Goal: Navigation & Orientation: Understand site structure

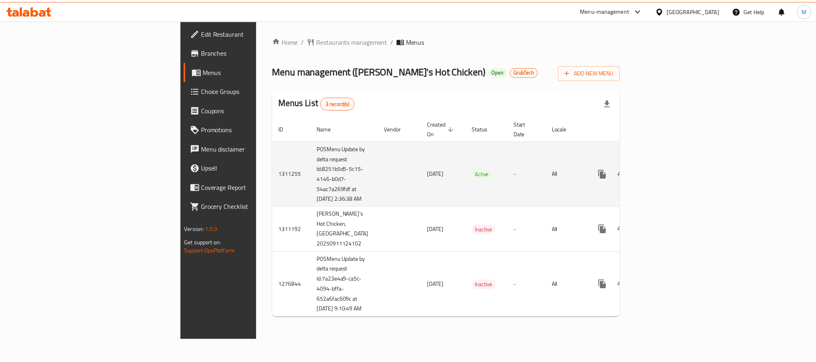
scroll to position [0, 0]
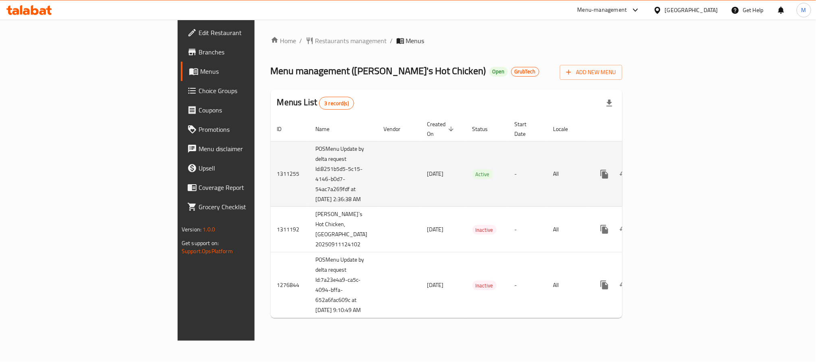
click at [466, 184] on td "Active" at bounding box center [487, 174] width 42 height 66
click at [672, 164] on link "enhanced table" at bounding box center [662, 173] width 19 height 19
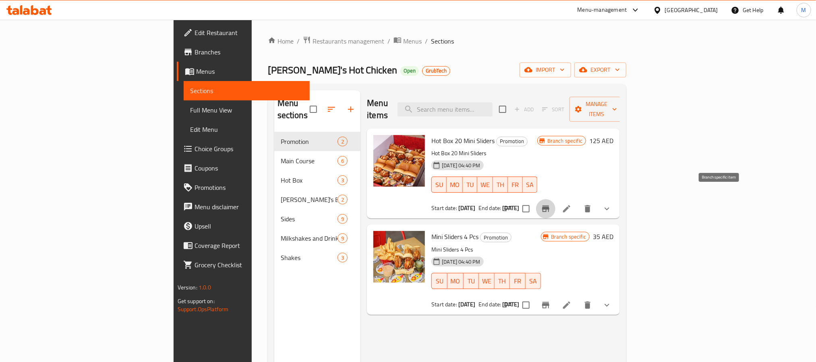
click at [550, 205] on icon "Branch-specific-item" at bounding box center [545, 208] width 7 height 6
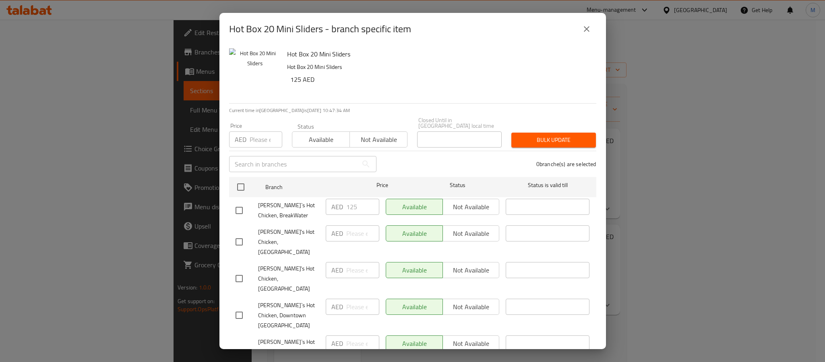
click at [584, 30] on icon "close" at bounding box center [587, 29] width 10 height 10
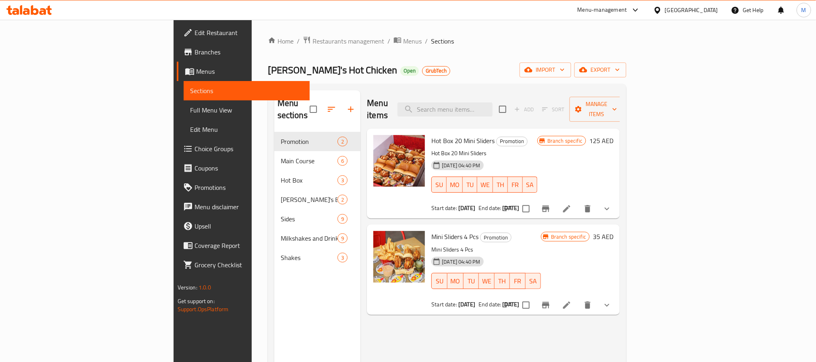
click at [556, 295] on button "Branch-specific-item" at bounding box center [545, 304] width 19 height 19
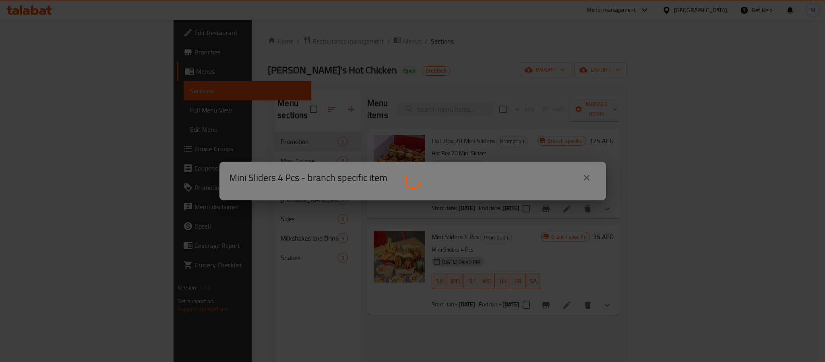
click at [716, 290] on div at bounding box center [412, 181] width 825 height 362
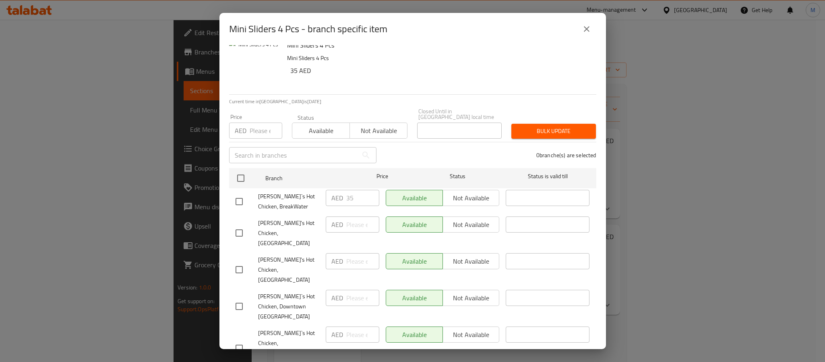
scroll to position [11, 0]
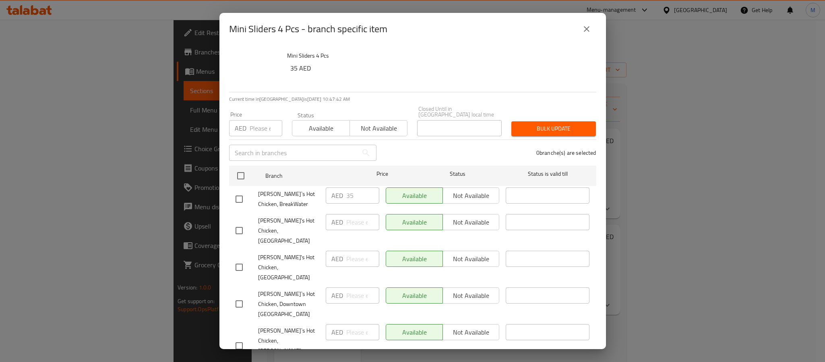
click at [587, 29] on icon "close" at bounding box center [587, 29] width 10 height 10
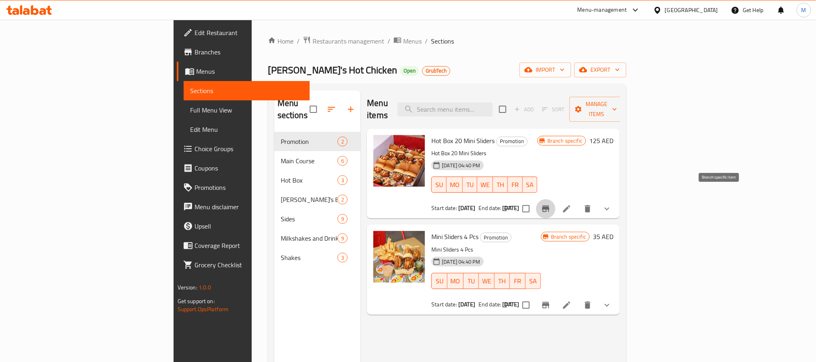
click at [551, 204] on icon "Branch-specific-item" at bounding box center [546, 209] width 10 height 10
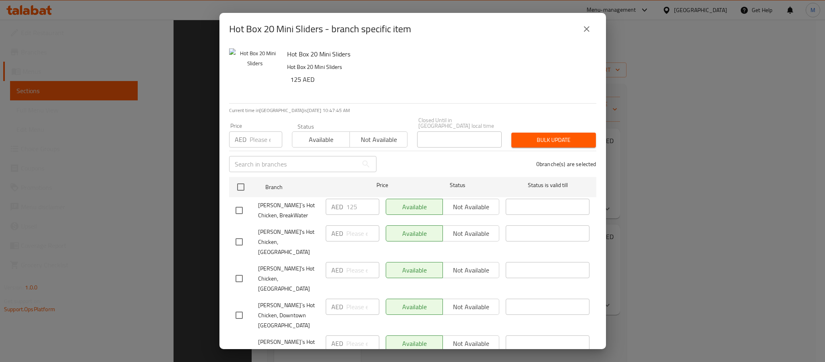
scroll to position [113, 0]
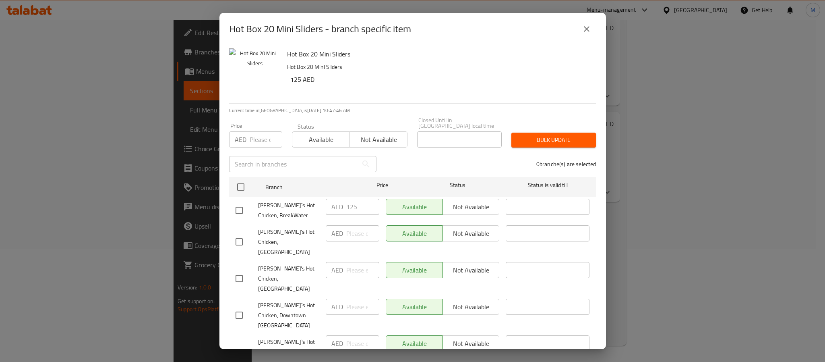
click at [481, 127] on div "Closed Until in [GEOGRAPHIC_DATA] local time Closed Until in [GEOGRAPHIC_DATA] …" at bounding box center [459, 132] width 85 height 30
click at [584, 38] on button "close" at bounding box center [586, 28] width 19 height 19
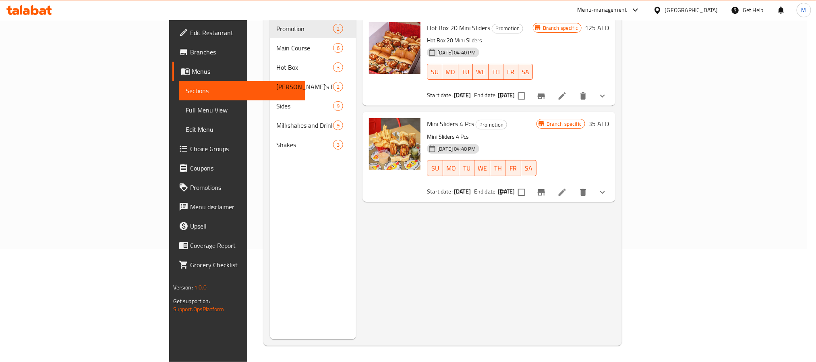
click at [533, 35] on p "Hot Box 20 Mini Sliders" at bounding box center [480, 40] width 106 height 10
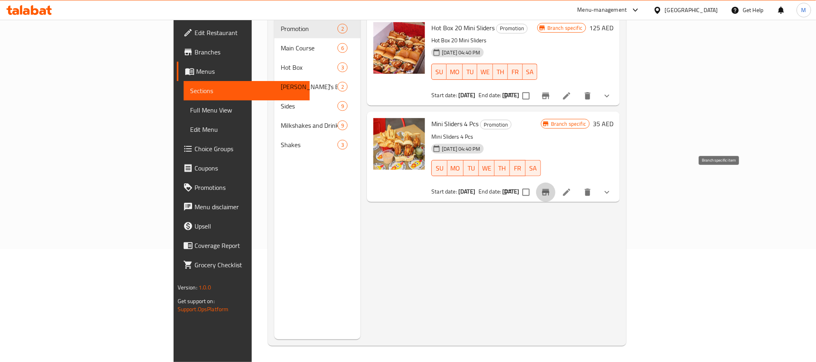
click at [556, 183] on button "Branch-specific-item" at bounding box center [545, 192] width 19 height 19
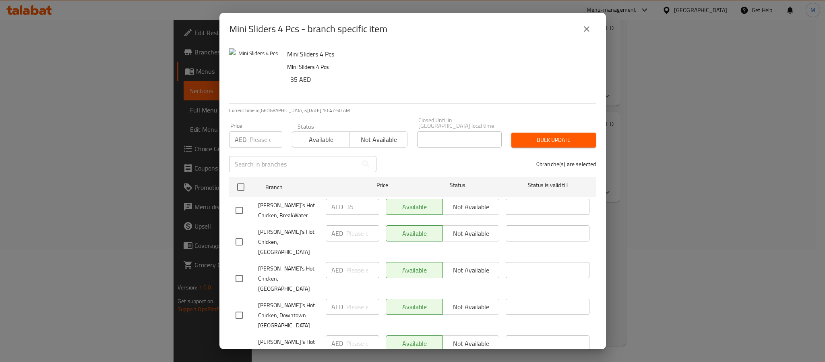
click at [458, 57] on h6 "Mini Sliders 4 Pcs" at bounding box center [438, 53] width 303 height 11
click at [587, 32] on icon "close" at bounding box center [587, 29] width 10 height 10
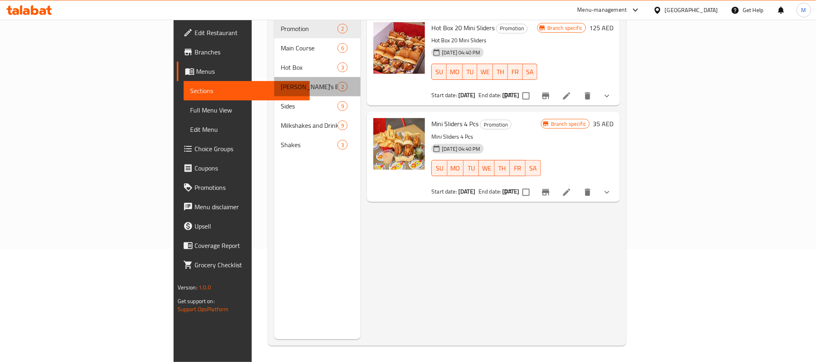
click at [274, 77] on div "[PERSON_NAME]'s Bites 2" at bounding box center [317, 86] width 87 height 19
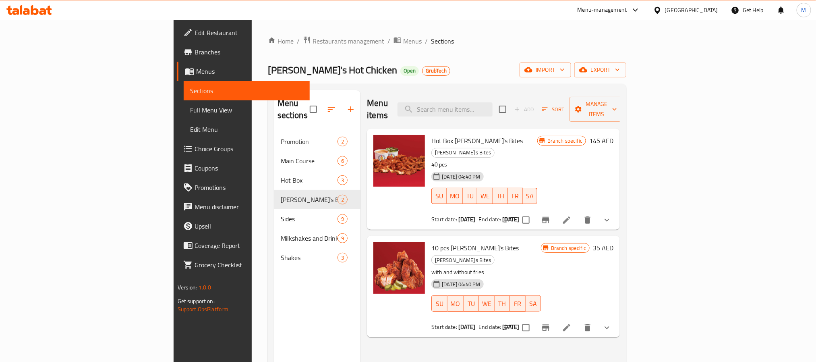
click at [551, 215] on icon "Branch-specific-item" at bounding box center [546, 220] width 10 height 10
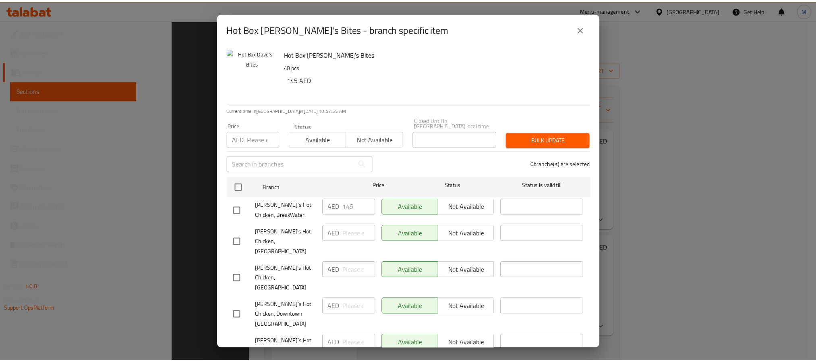
scroll to position [113, 0]
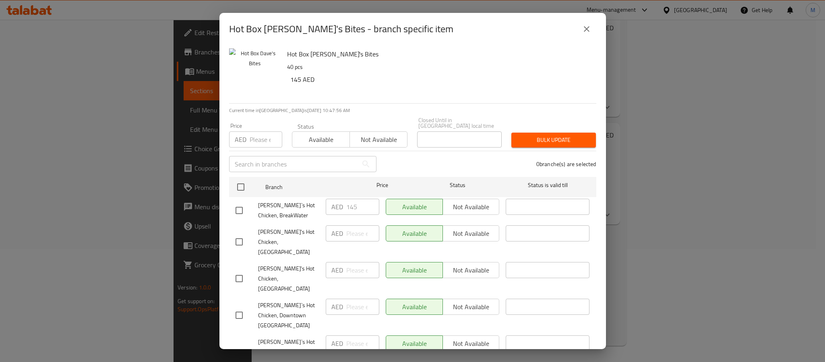
click at [423, 51] on h6 "Hot Box [PERSON_NAME]'s Bites" at bounding box center [438, 53] width 303 height 11
click at [583, 29] on icon "close" at bounding box center [587, 29] width 10 height 10
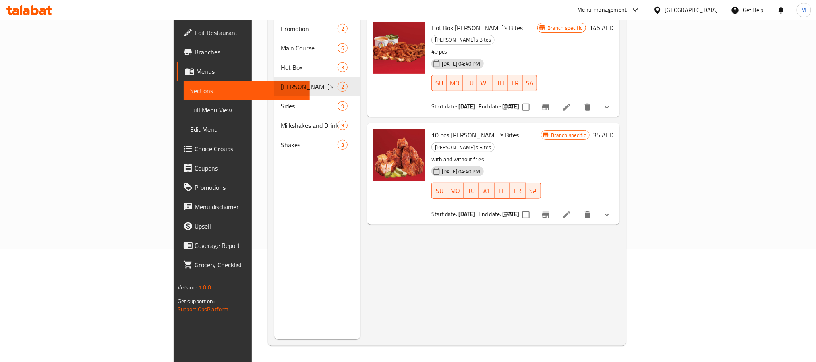
scroll to position [0, 0]
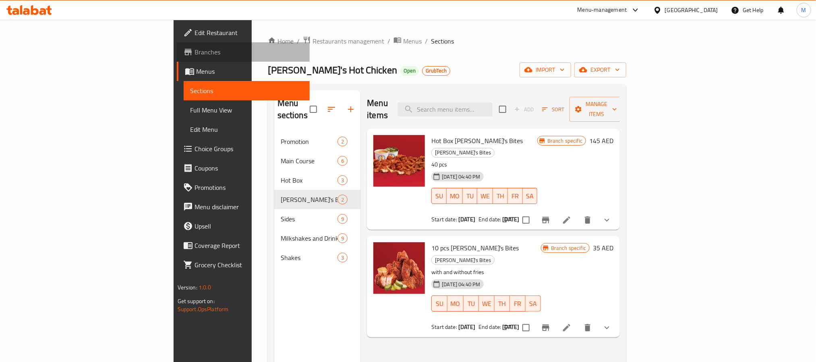
click at [195, 49] on span "Branches" at bounding box center [249, 52] width 109 height 10
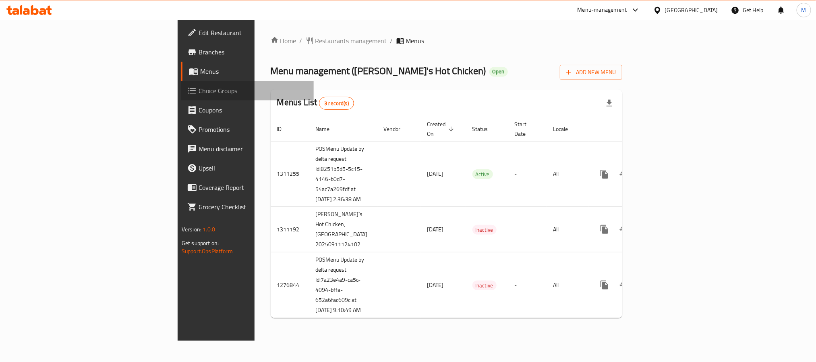
click at [199, 91] on span "Choice Groups" at bounding box center [253, 91] width 109 height 10
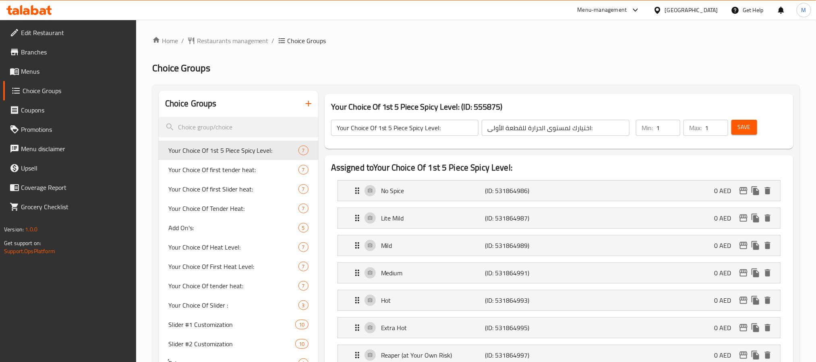
click at [55, 71] on span "Menus" at bounding box center [75, 71] width 109 height 10
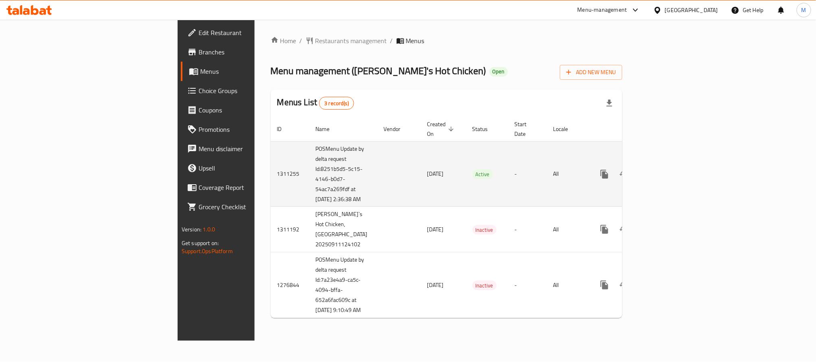
scroll to position [0, 0]
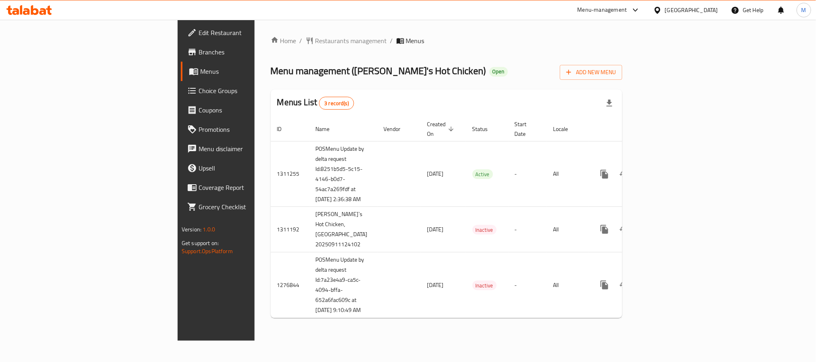
click at [199, 50] on span "Branches" at bounding box center [253, 52] width 109 height 10
